Goal: Check status: Check status

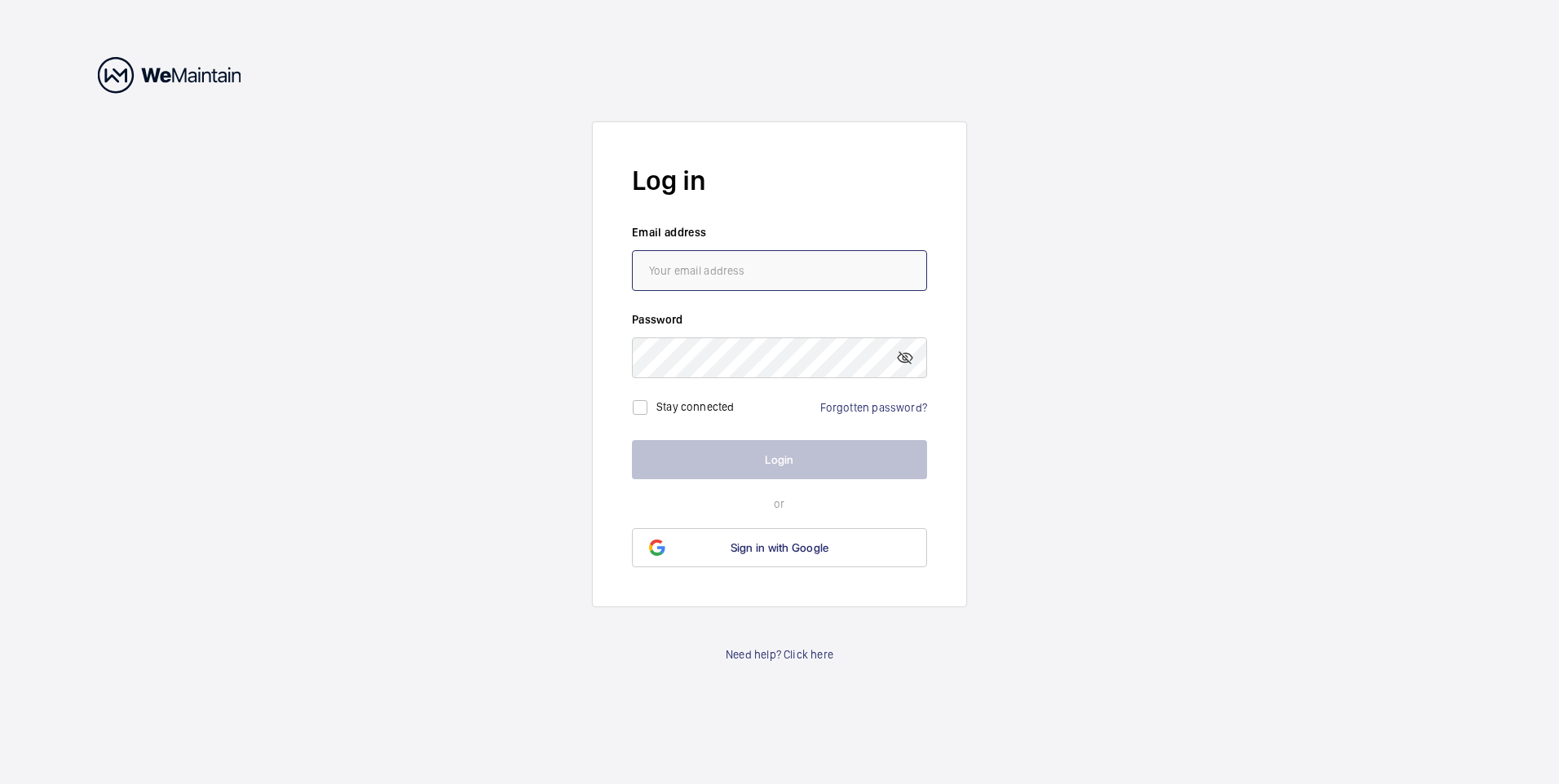
type input "[EMAIL_ADDRESS][DOMAIN_NAME]"
click at [788, 449] on button "Login" at bounding box center [780, 460] width 295 height 39
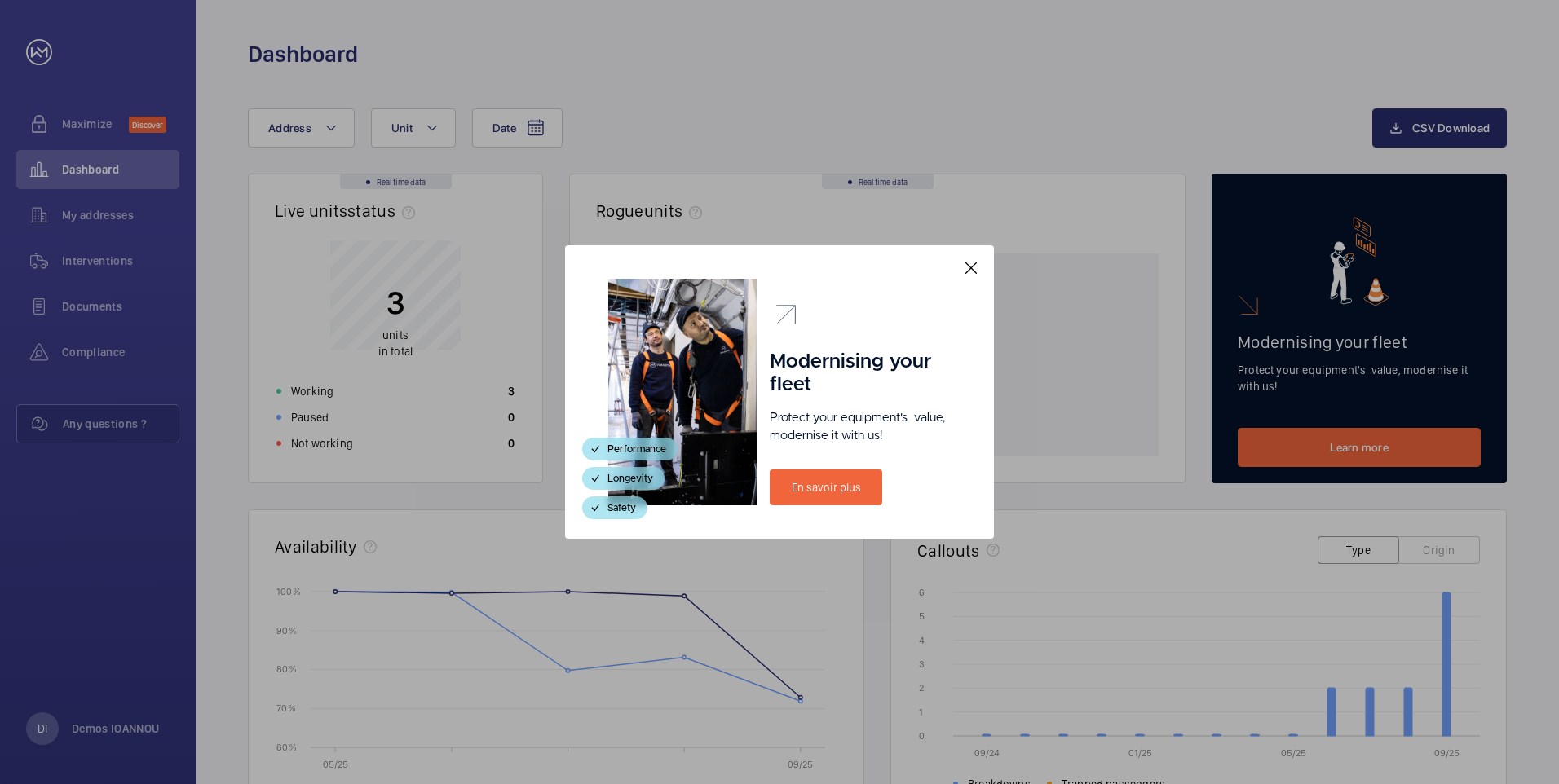
click at [975, 272] on mat-icon at bounding box center [971, 268] width 19 height 19
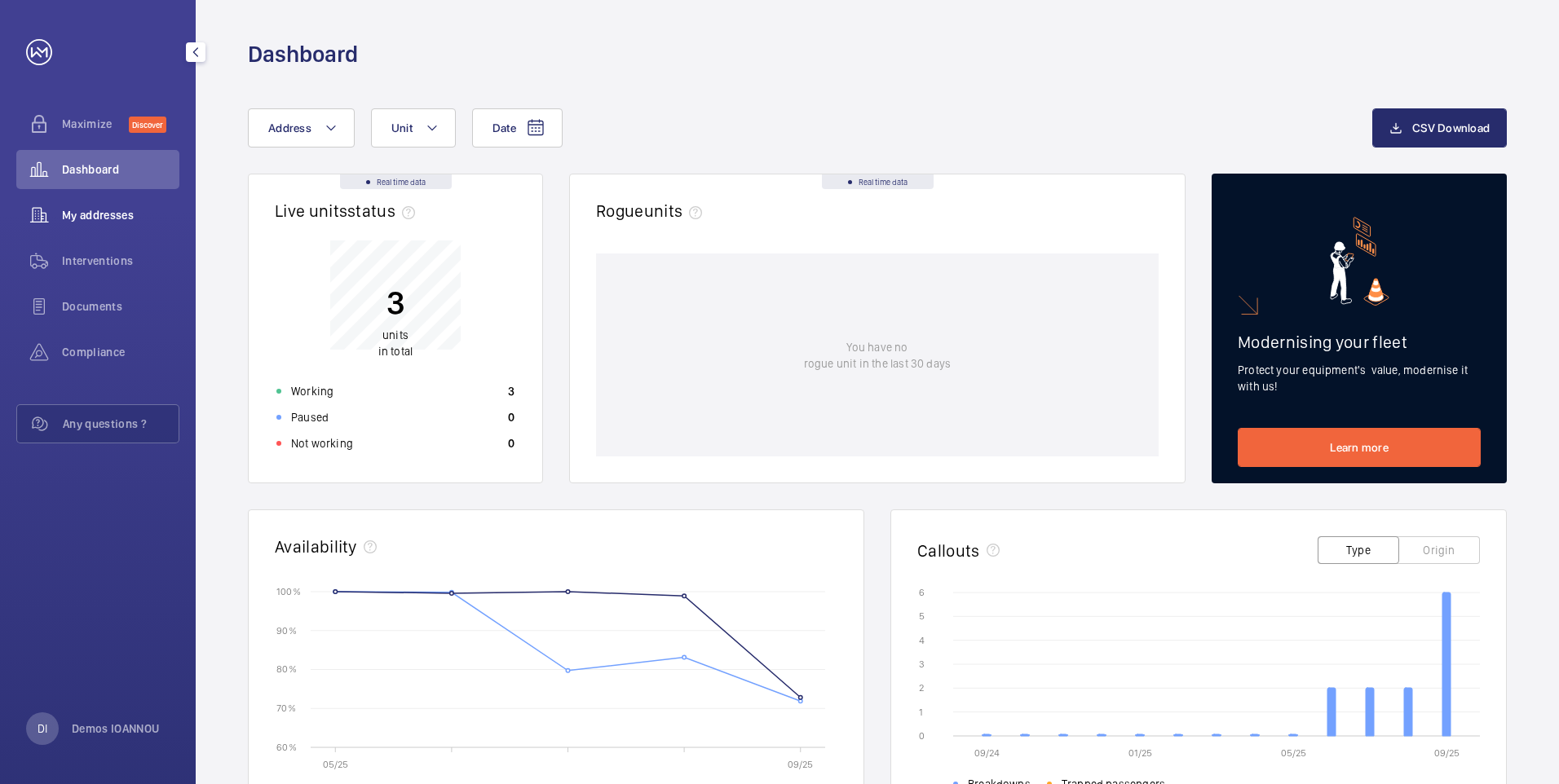
click at [102, 208] on span "My addresses" at bounding box center [120, 214] width 117 height 16
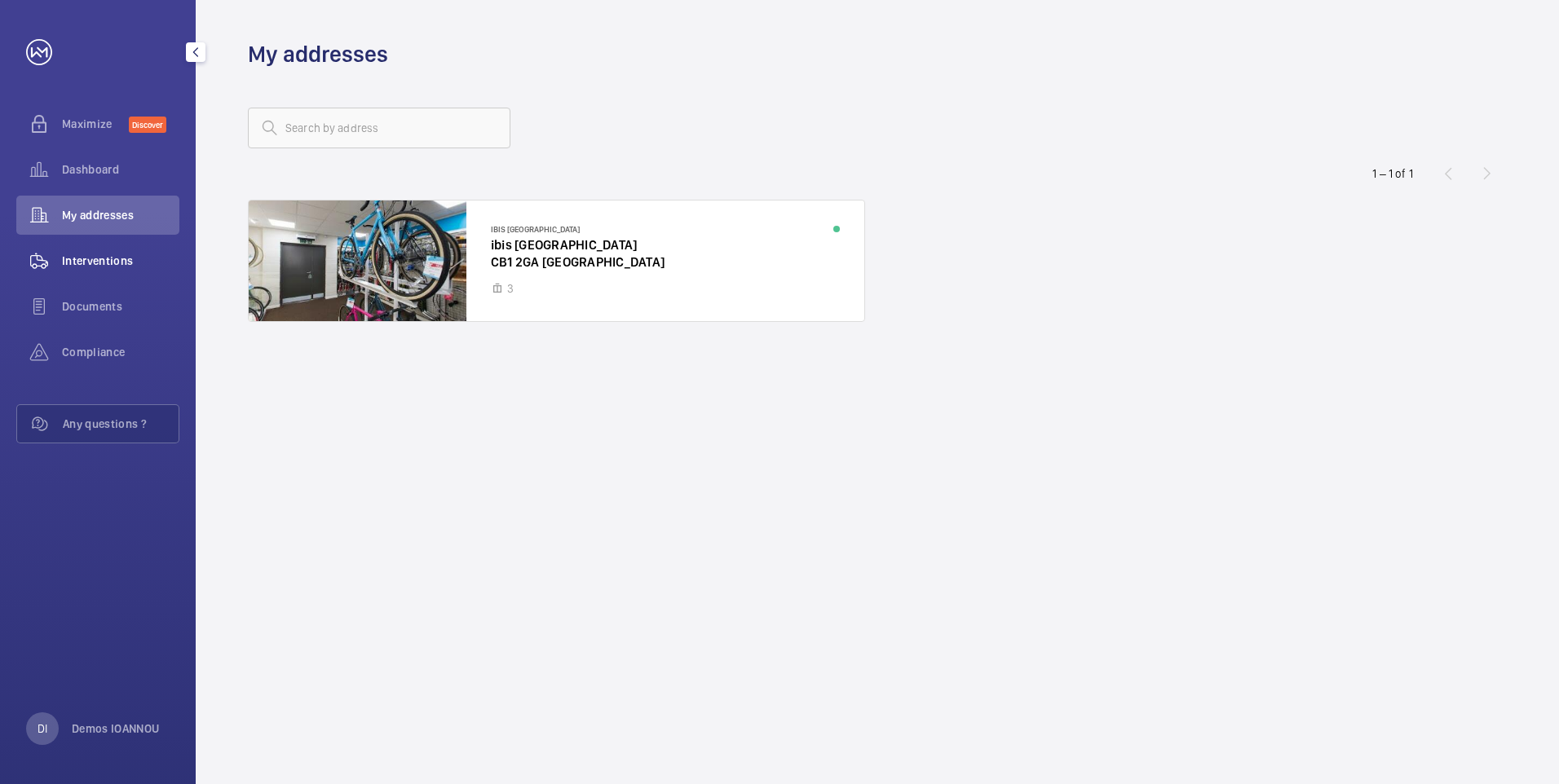
click at [89, 265] on span "Interventions" at bounding box center [120, 260] width 117 height 16
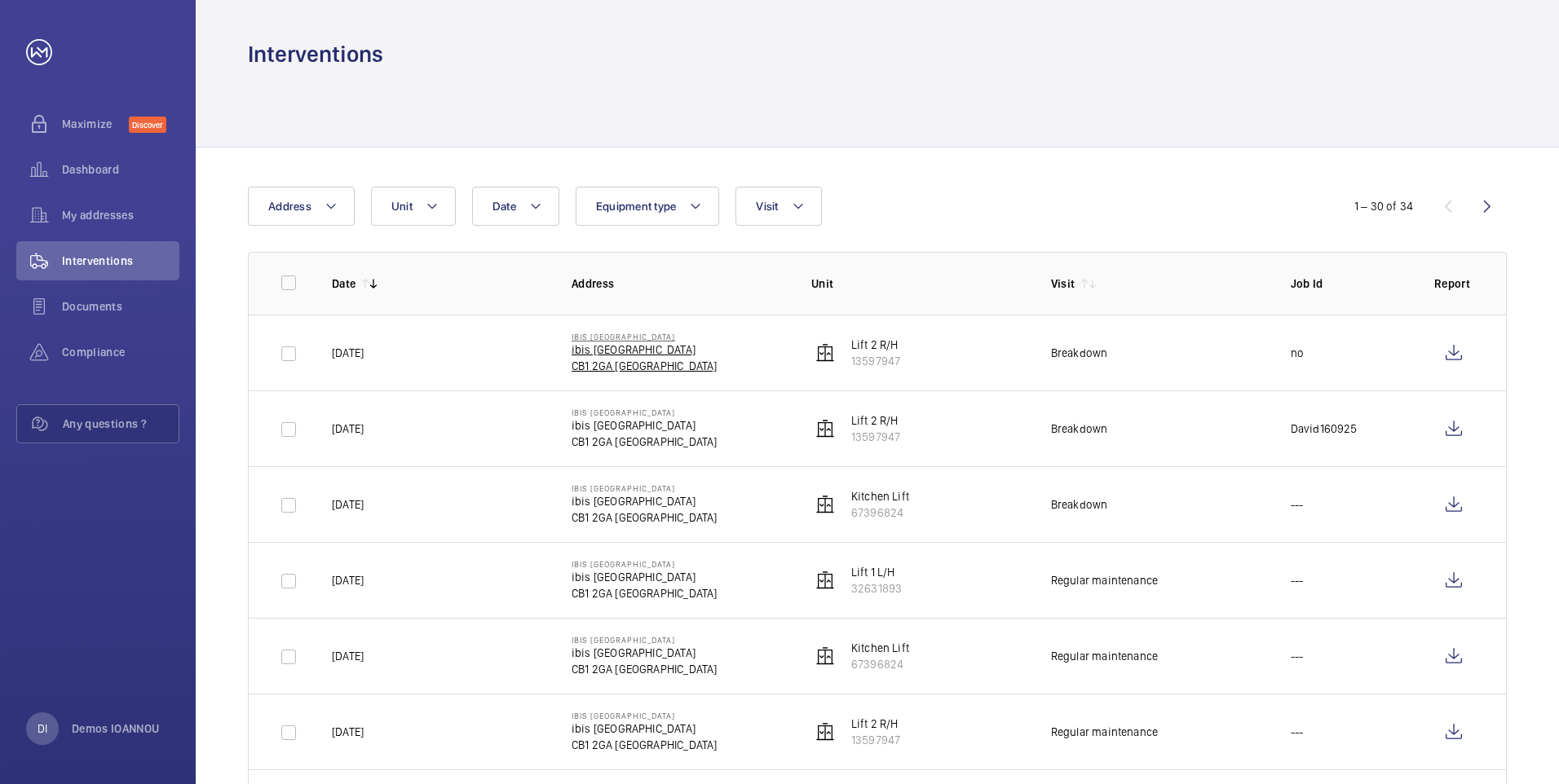
click at [641, 355] on p "ibis [GEOGRAPHIC_DATA]" at bounding box center [644, 349] width 146 height 16
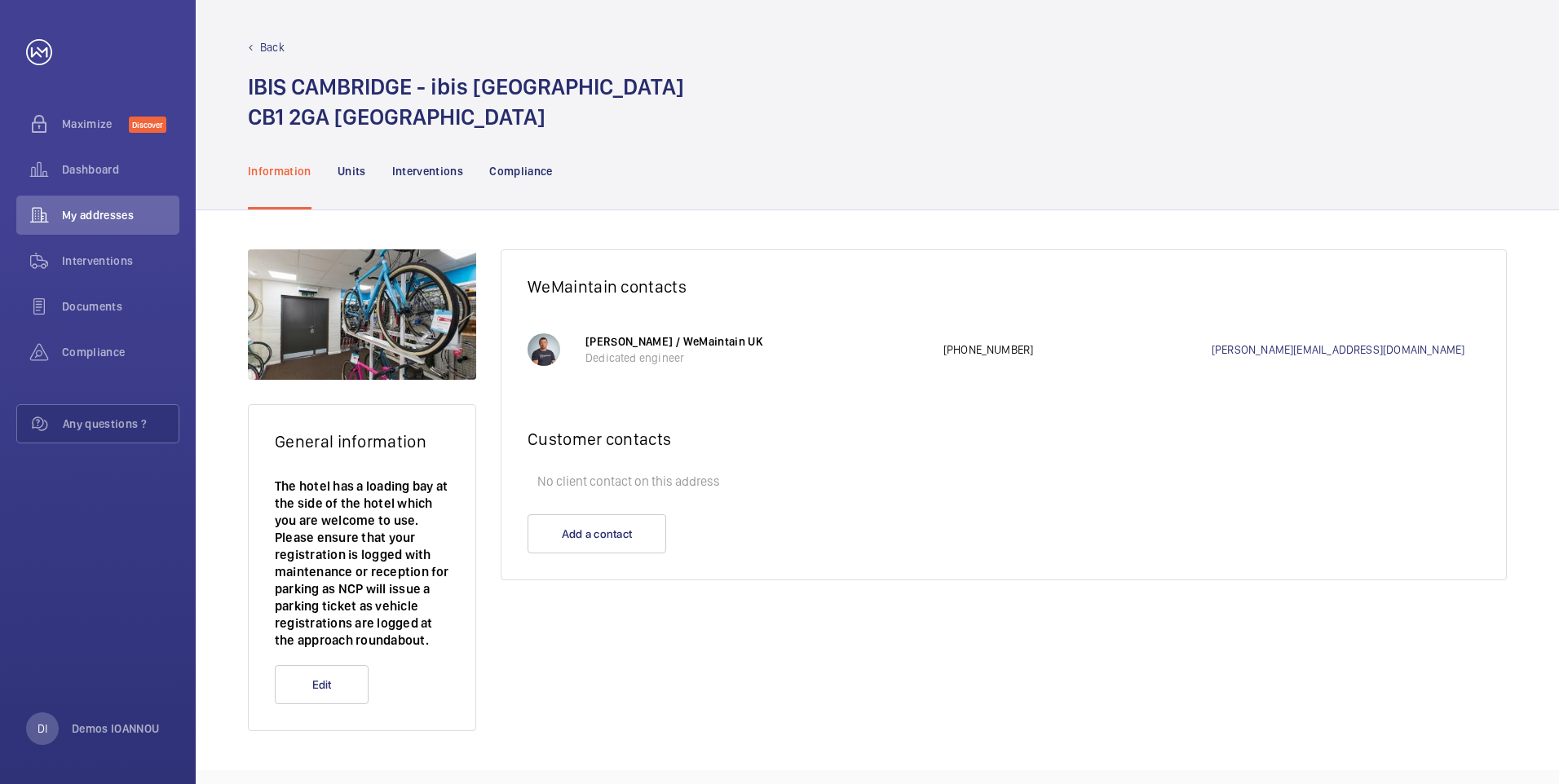
click at [367, 166] on nav "Information Units Interventions Compliance" at bounding box center [400, 171] width 305 height 78
click at [355, 174] on p "Units" at bounding box center [352, 170] width 29 height 16
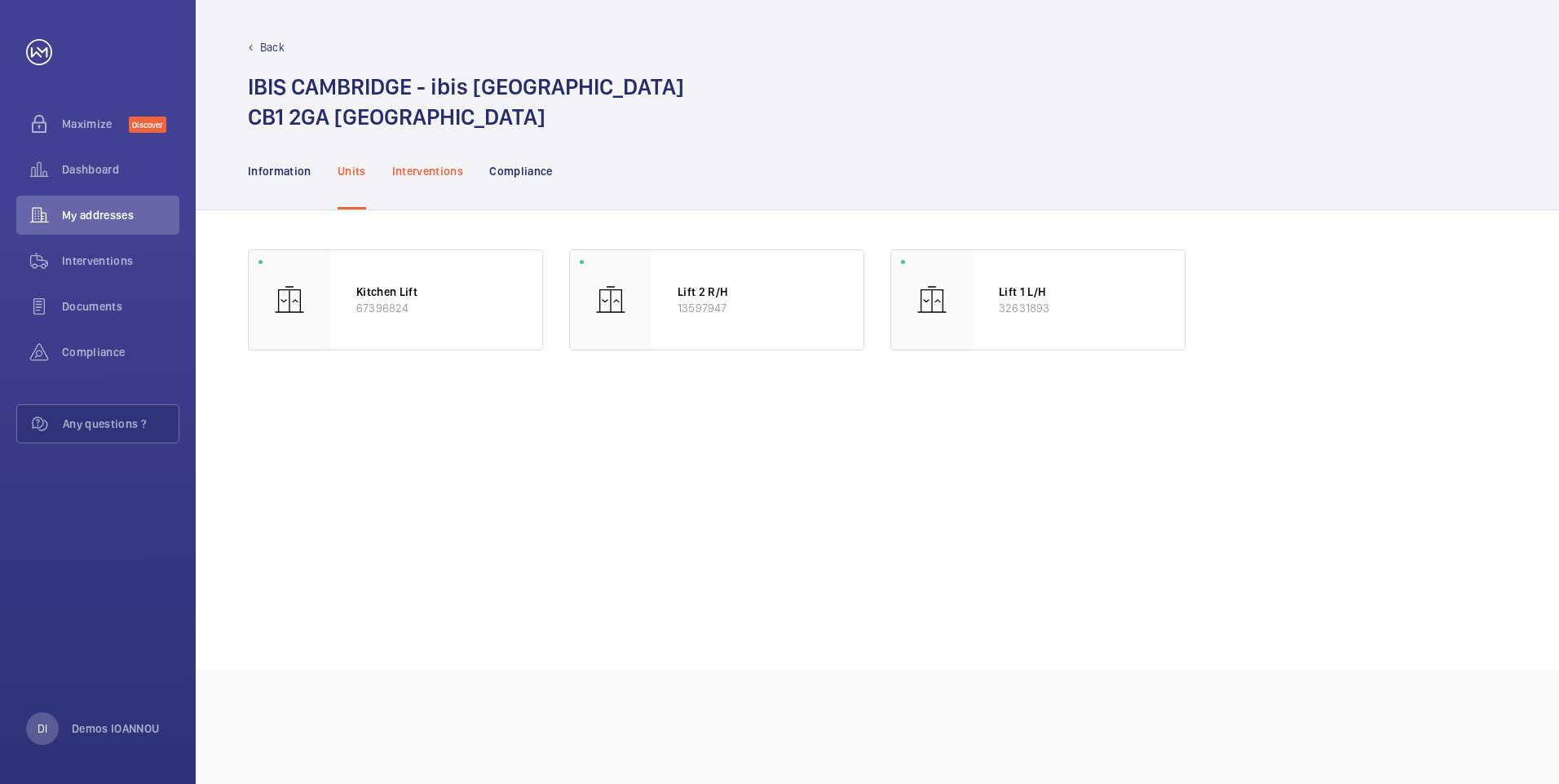
click at [403, 171] on p "Interventions" at bounding box center [428, 170] width 72 height 16
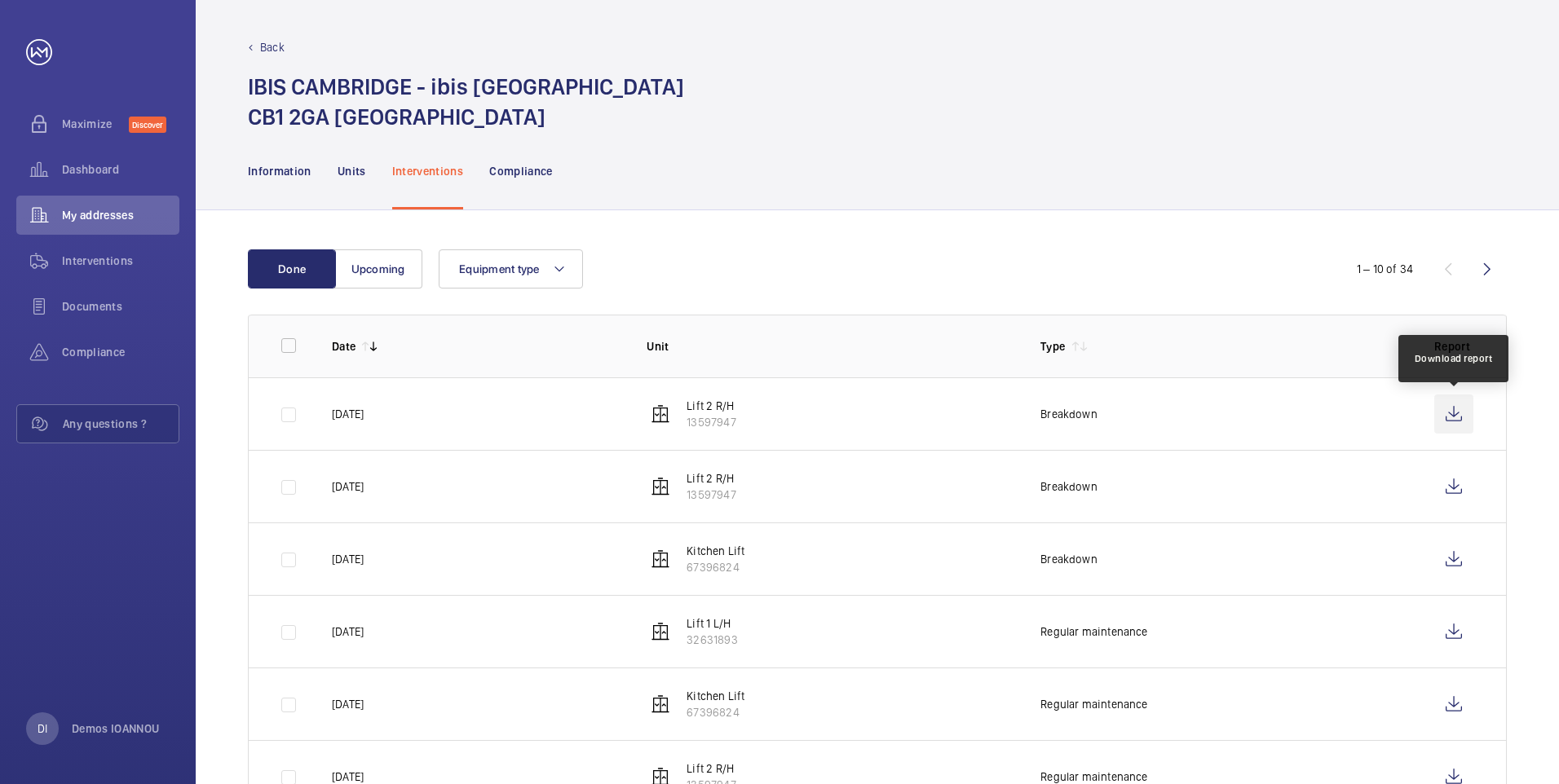
click at [1450, 409] on wm-front-icon-button at bounding box center [1453, 414] width 39 height 39
click at [529, 180] on div "Compliance" at bounding box center [521, 171] width 63 height 78
